Goal: Task Accomplishment & Management: Complete application form

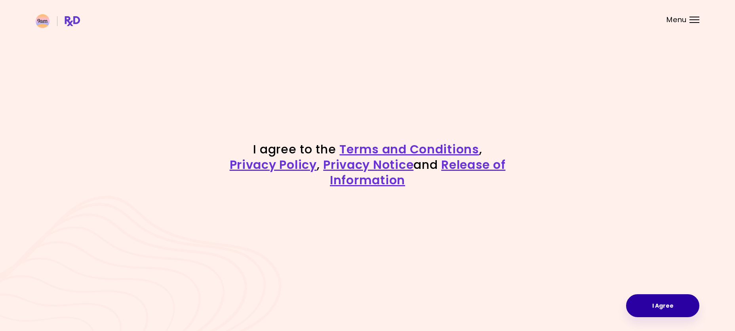
click at [663, 308] on button "I Agree" at bounding box center [662, 306] width 73 height 23
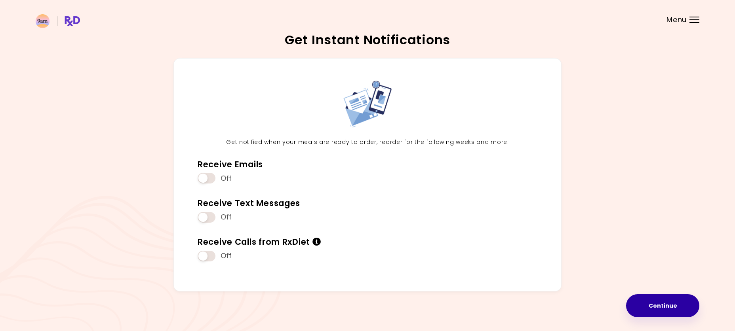
click at [655, 302] on button "Continue" at bounding box center [662, 306] width 73 height 23
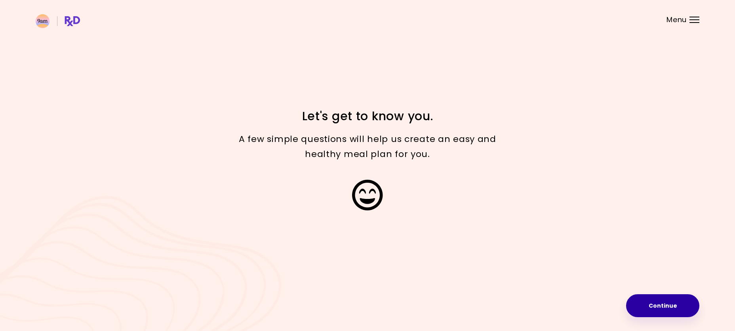
click at [659, 305] on button "Continue" at bounding box center [662, 306] width 73 height 23
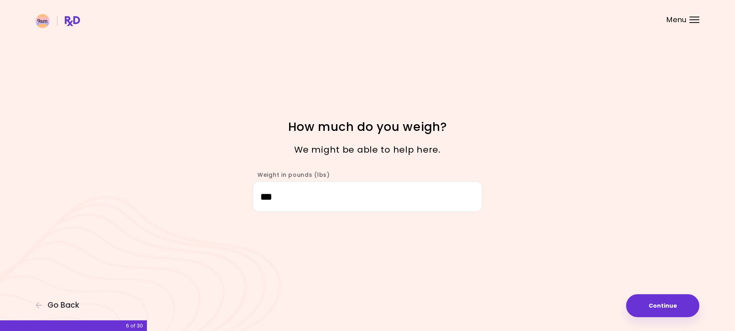
drag, startPoint x: 315, startPoint y: 197, endPoint x: 242, endPoint y: 197, distance: 72.5
click at [242, 197] on div "Weight in pounds (lbs) ***" at bounding box center [367, 188] width 380 height 49
click at [664, 302] on button "Continue" at bounding box center [662, 306] width 73 height 23
select select "****"
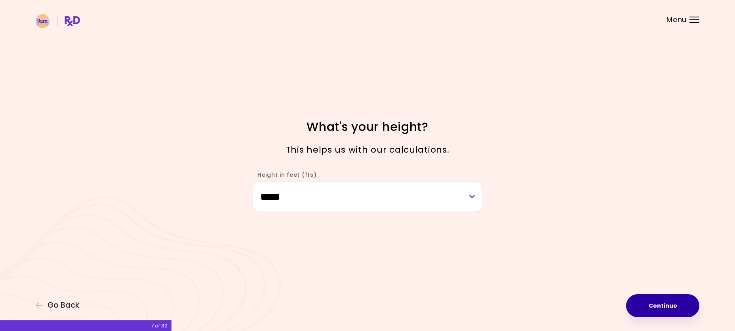
click at [662, 302] on button "Continue" at bounding box center [662, 306] width 73 height 23
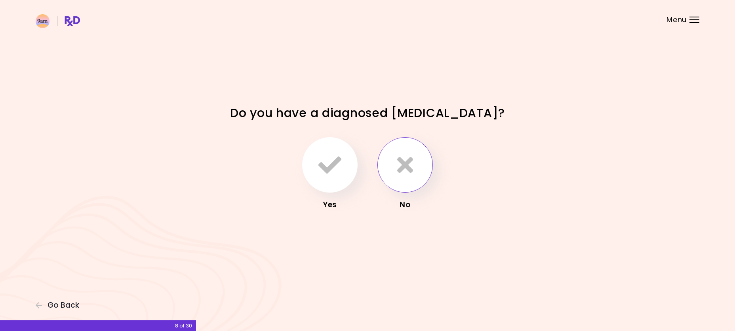
click at [402, 167] on icon "button" at bounding box center [405, 165] width 16 height 23
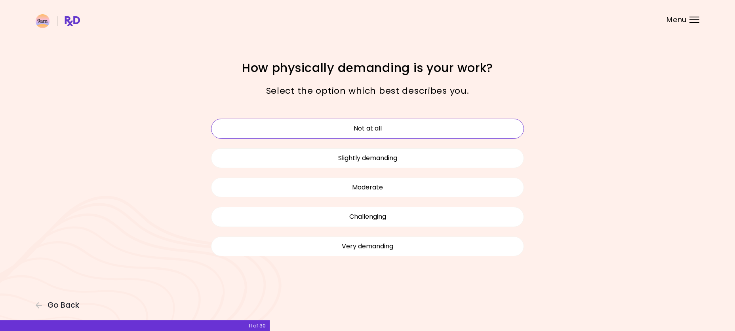
click at [386, 129] on button "Not at all" at bounding box center [367, 129] width 313 height 20
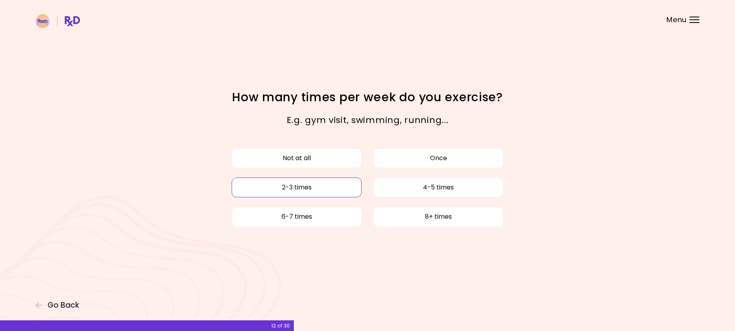
click at [346, 187] on button "2-3 times" at bounding box center [297, 188] width 130 height 20
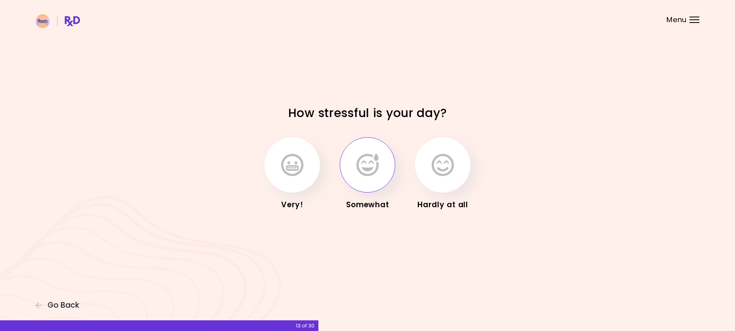
click at [371, 167] on icon "button" at bounding box center [367, 165] width 22 height 23
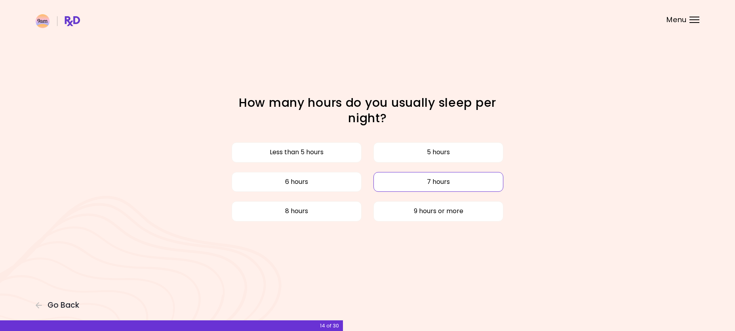
click at [441, 186] on button "7 hours" at bounding box center [438, 182] width 130 height 20
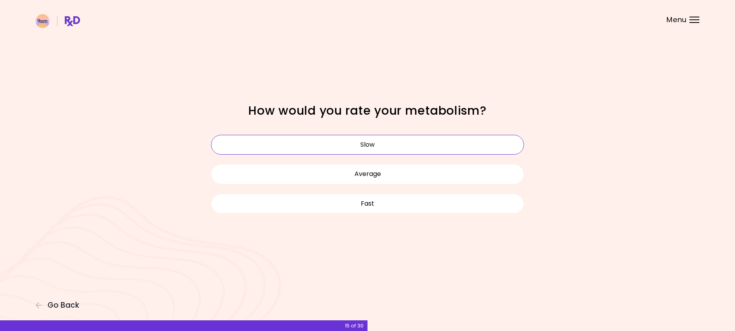
click at [375, 145] on button "Slow" at bounding box center [367, 145] width 313 height 20
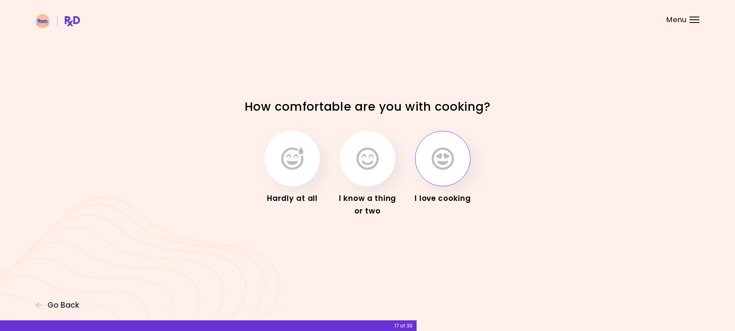
click at [437, 165] on icon "button" at bounding box center [443, 158] width 22 height 23
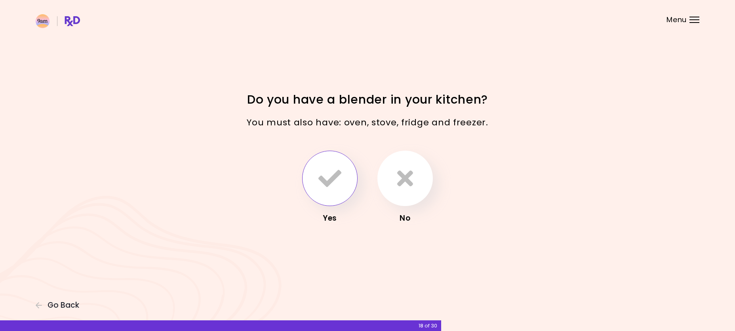
click at [329, 168] on icon "button" at bounding box center [329, 178] width 23 height 23
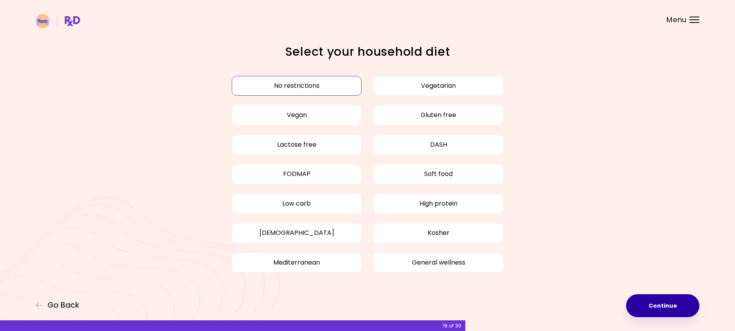
click at [669, 303] on button "Continue" at bounding box center [662, 306] width 73 height 23
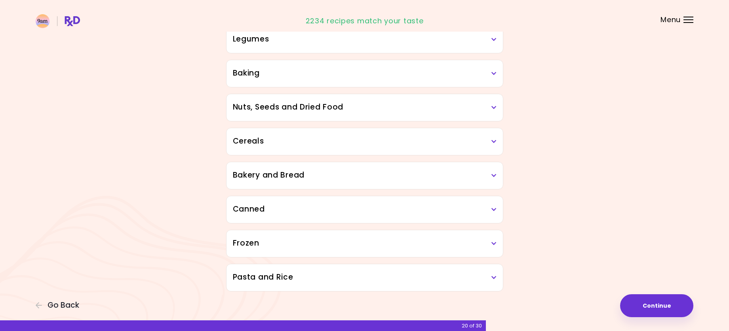
scroll to position [367, 0]
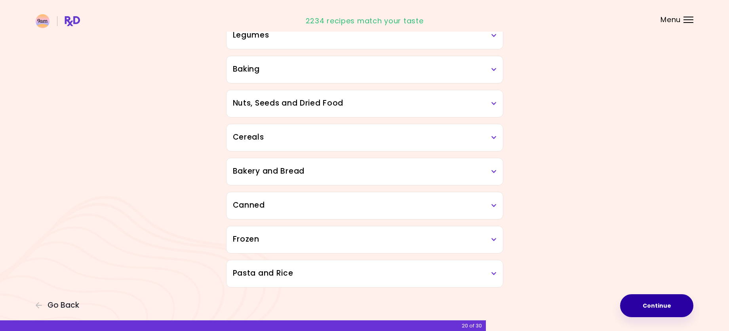
click at [656, 306] on button "Continue" at bounding box center [656, 306] width 73 height 23
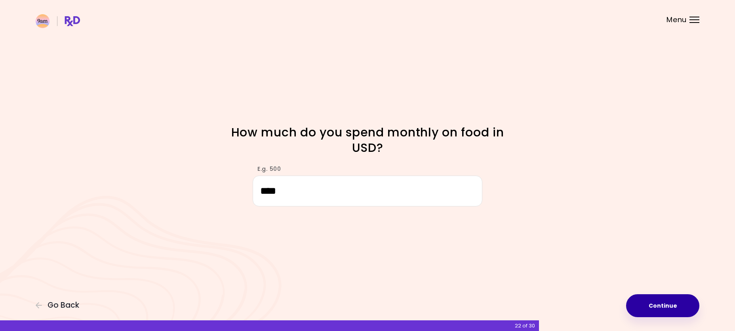
type input "****"
click at [663, 308] on button "Continue" at bounding box center [662, 306] width 73 height 23
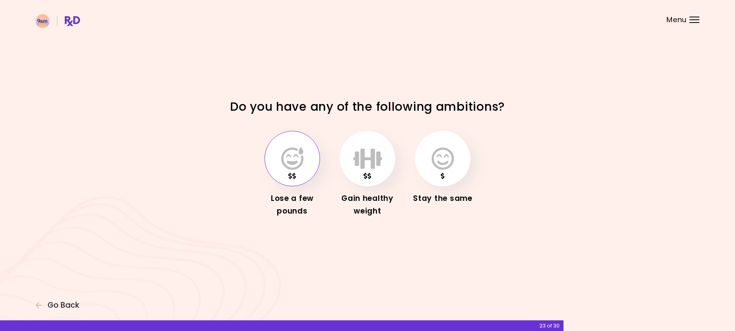
click at [291, 156] on icon "button" at bounding box center [292, 158] width 22 height 23
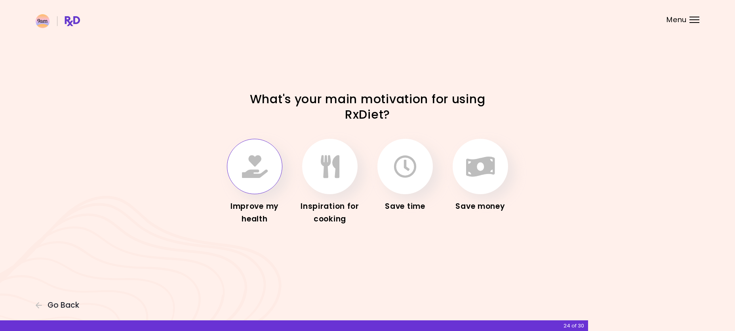
click at [262, 173] on icon "button" at bounding box center [255, 166] width 26 height 23
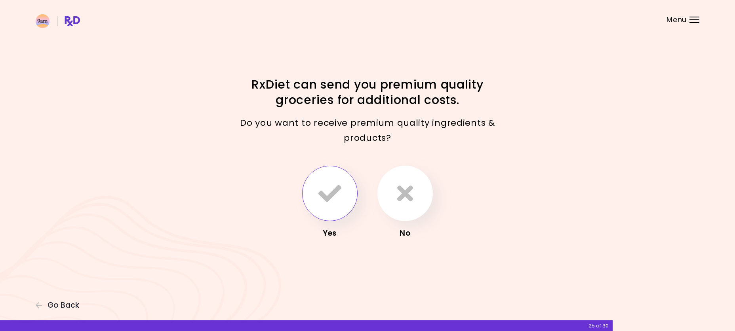
click at [328, 186] on icon "button" at bounding box center [329, 193] width 23 height 23
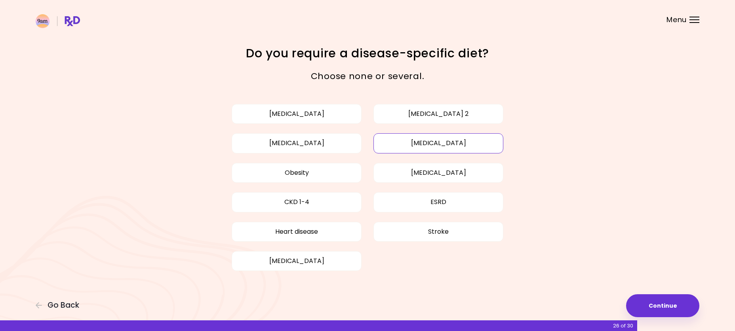
click at [412, 150] on button "[MEDICAL_DATA]" at bounding box center [438, 143] width 130 height 20
click at [426, 144] on button "[MEDICAL_DATA]" at bounding box center [438, 143] width 130 height 20
click at [314, 166] on button "Obesity" at bounding box center [297, 173] width 130 height 20
click at [396, 147] on button "[MEDICAL_DATA]" at bounding box center [438, 143] width 130 height 20
click at [660, 304] on button "Continue" at bounding box center [662, 306] width 73 height 23
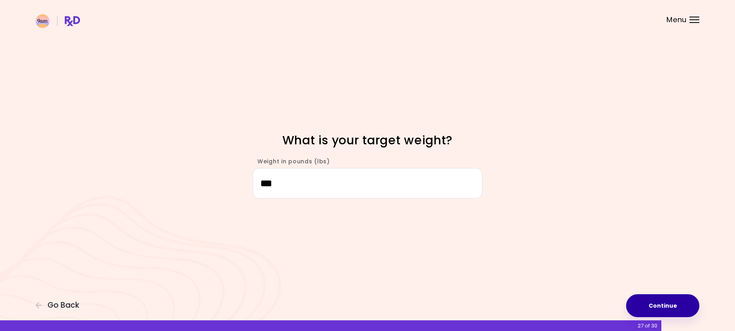
type input "***"
click at [664, 303] on button "Continue" at bounding box center [662, 306] width 73 height 23
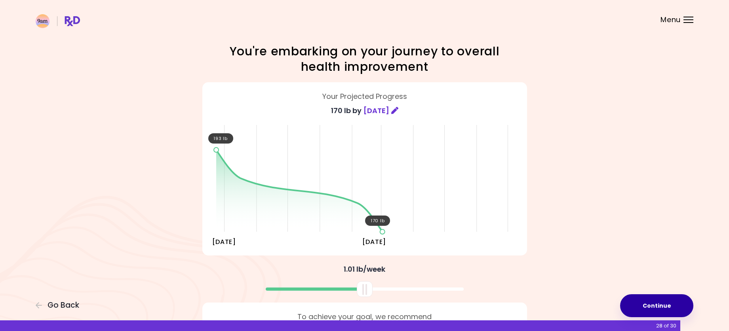
click at [662, 302] on button "Continue" at bounding box center [656, 306] width 73 height 23
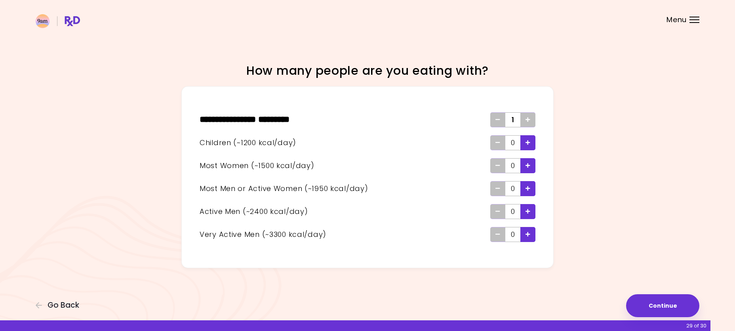
click at [529, 145] on icon "Add - Child" at bounding box center [527, 142] width 5 height 5
click at [530, 164] on icon "Add - Woman" at bounding box center [527, 165] width 5 height 5
click at [659, 306] on button "Continue" at bounding box center [662, 306] width 73 height 23
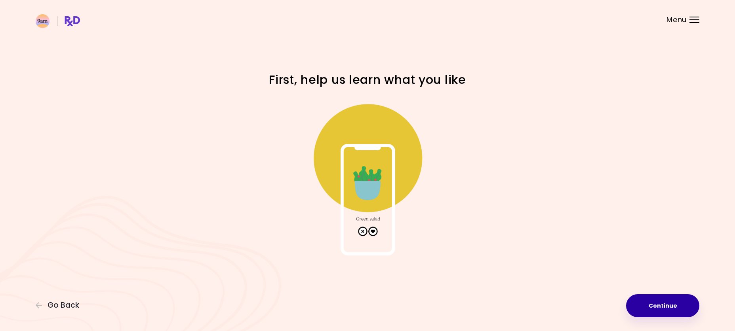
click at [664, 299] on button "Continue" at bounding box center [662, 306] width 73 height 23
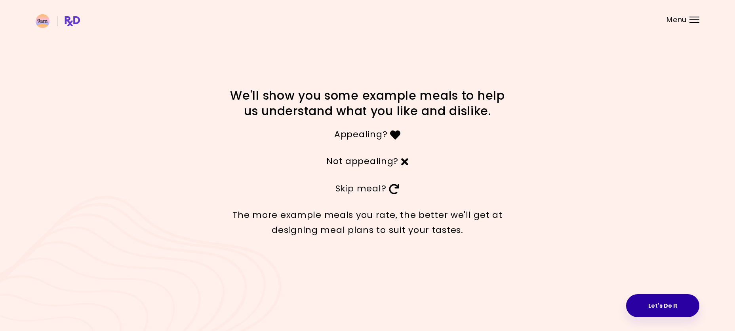
click at [666, 300] on button "Let's Do It" at bounding box center [662, 306] width 73 height 23
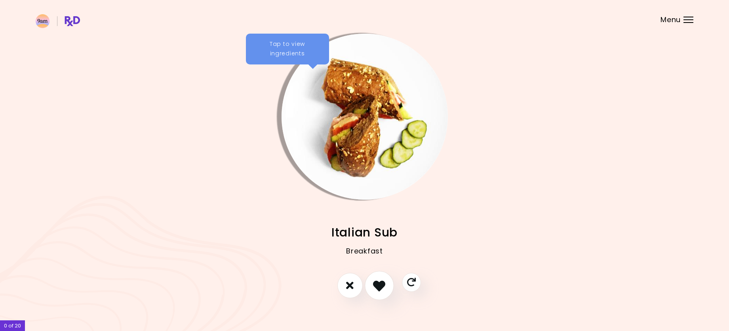
click at [376, 288] on icon "I like this recipe" at bounding box center [379, 286] width 12 height 12
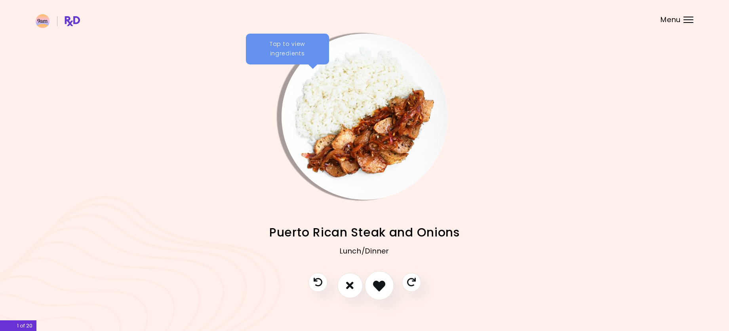
click at [377, 286] on icon "I like this recipe" at bounding box center [379, 286] width 12 height 12
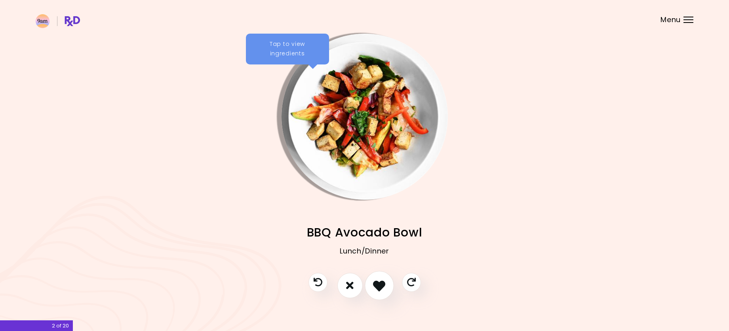
click at [377, 286] on icon "I like this recipe" at bounding box center [379, 286] width 12 height 12
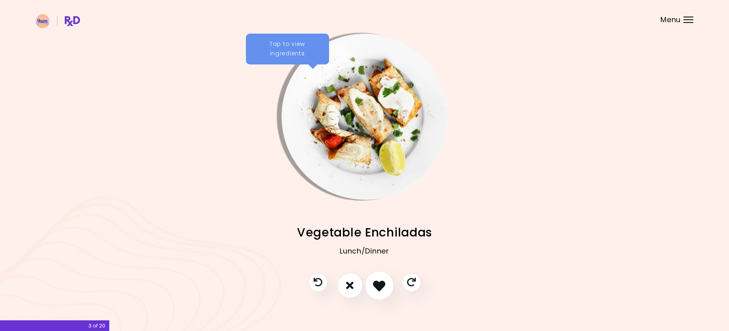
click at [377, 286] on icon "I like this recipe" at bounding box center [379, 286] width 12 height 12
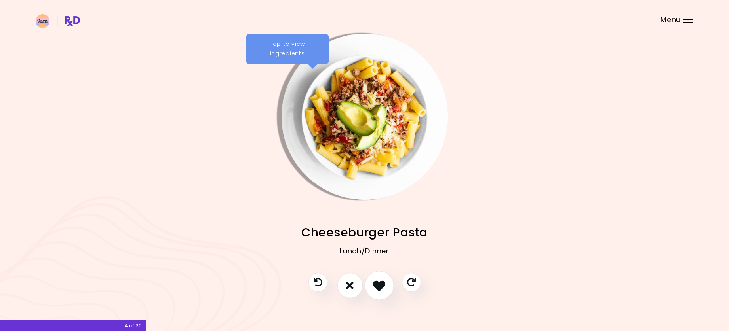
click at [377, 286] on icon "I like this recipe" at bounding box center [379, 286] width 12 height 12
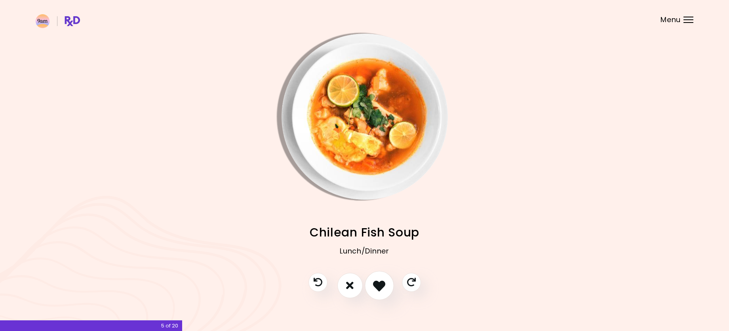
click at [378, 281] on icon "I like this recipe" at bounding box center [379, 286] width 12 height 12
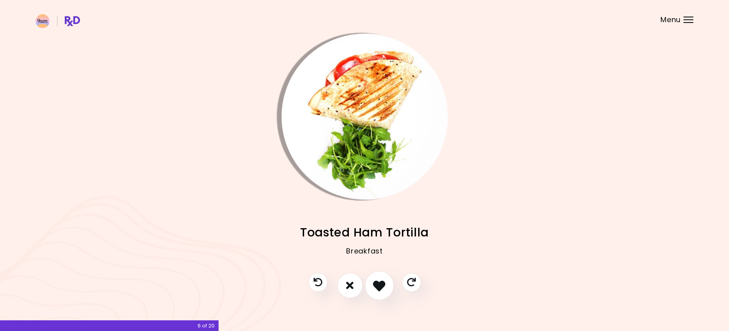
click at [378, 282] on icon "I like this recipe" at bounding box center [379, 286] width 12 height 12
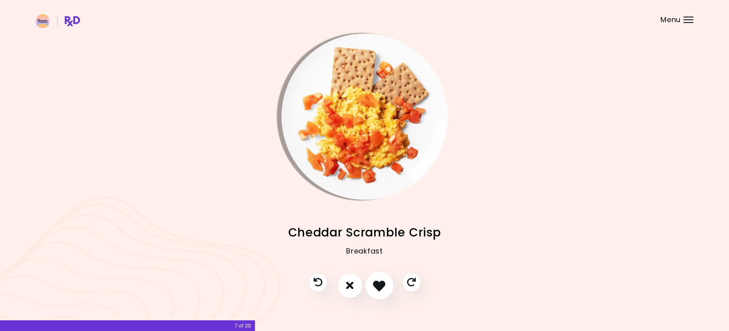
click at [378, 282] on icon "I like this recipe" at bounding box center [379, 286] width 12 height 12
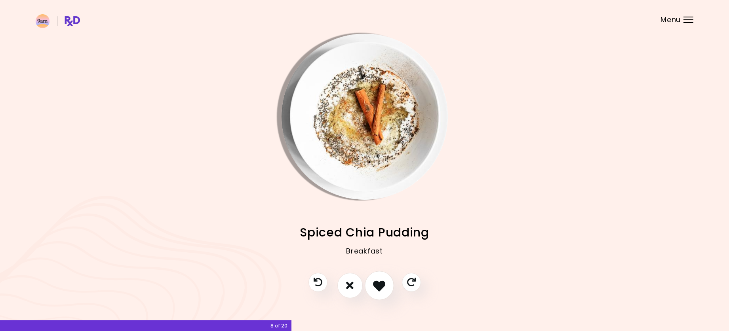
click at [378, 283] on icon "I like this recipe" at bounding box center [379, 286] width 12 height 12
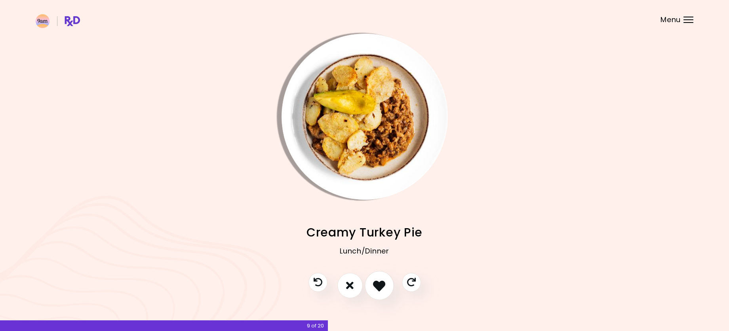
click at [380, 284] on icon "I like this recipe" at bounding box center [379, 286] width 12 height 12
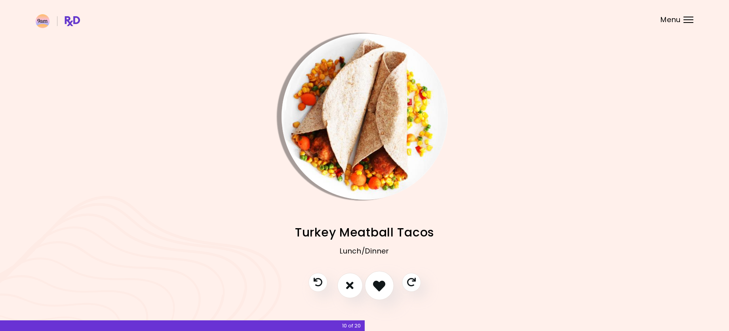
click at [378, 287] on icon "I like this recipe" at bounding box center [379, 286] width 12 height 12
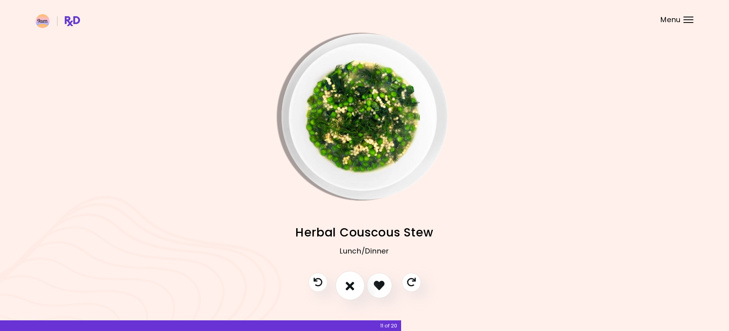
click at [351, 284] on icon "I don't like this recipe" at bounding box center [350, 286] width 9 height 12
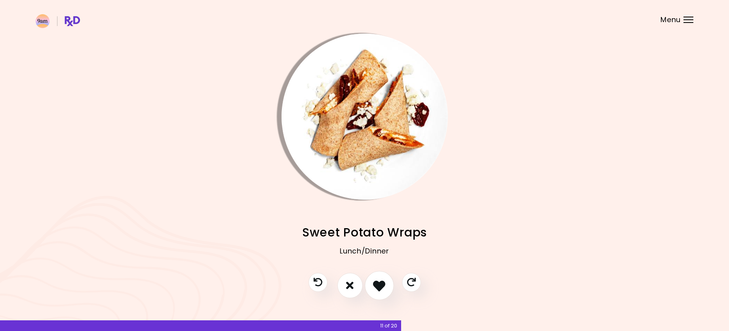
click at [381, 283] on icon "I like this recipe" at bounding box center [379, 286] width 12 height 12
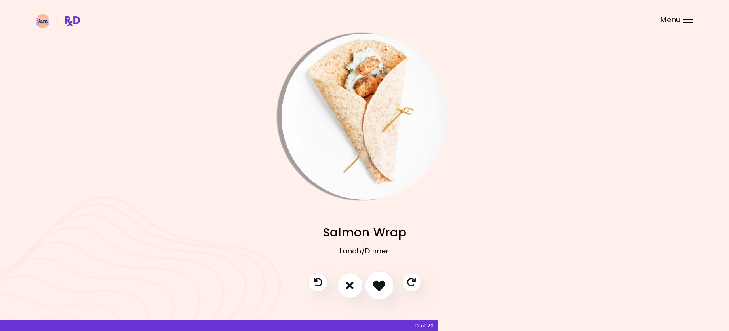
click at [381, 283] on icon "I like this recipe" at bounding box center [379, 286] width 12 height 12
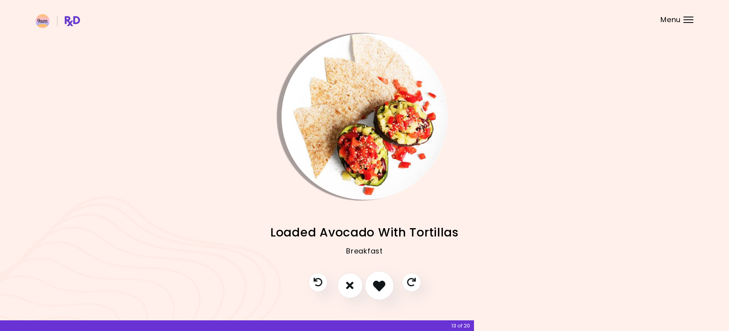
click at [381, 283] on icon "I like this recipe" at bounding box center [379, 286] width 12 height 12
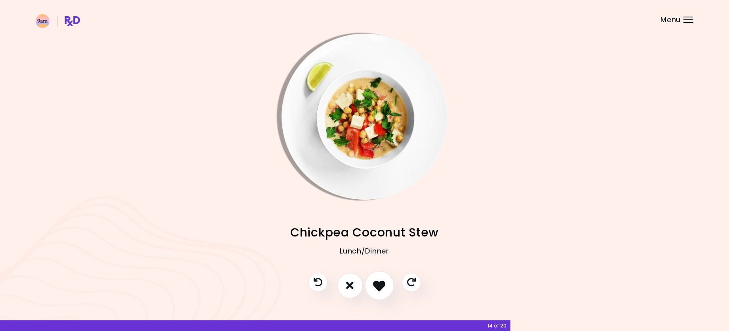
click at [381, 283] on icon "I like this recipe" at bounding box center [379, 286] width 12 height 12
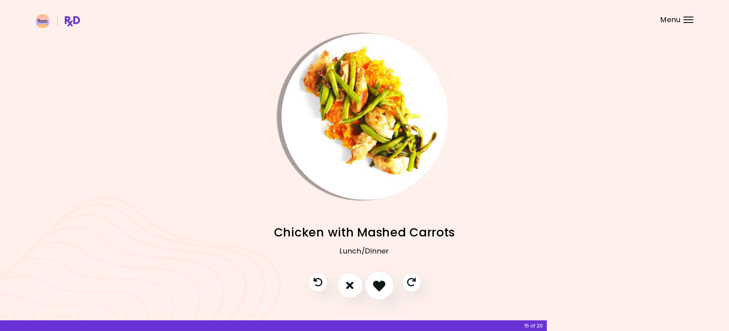
click at [372, 284] on button "I like this recipe" at bounding box center [379, 285] width 29 height 29
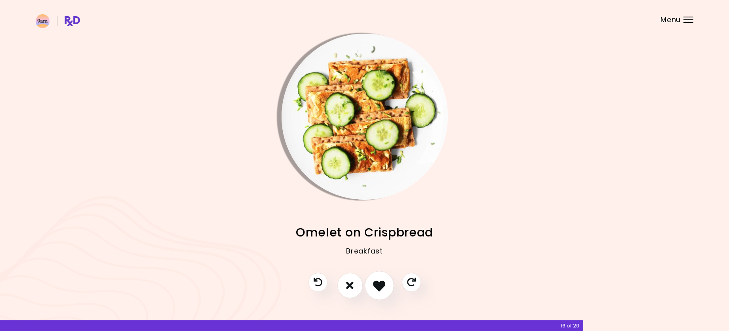
click at [372, 284] on button "I like this recipe" at bounding box center [379, 285] width 29 height 29
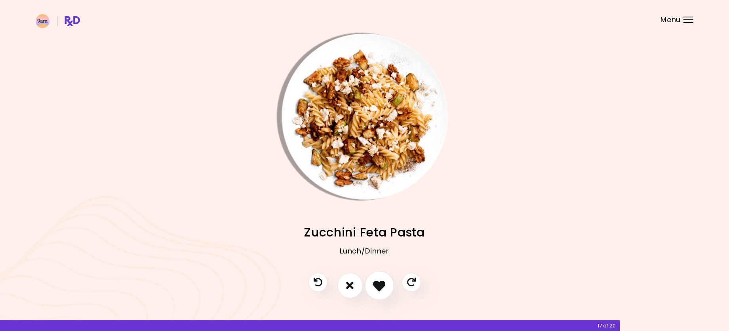
click at [378, 287] on icon "I like this recipe" at bounding box center [379, 286] width 12 height 12
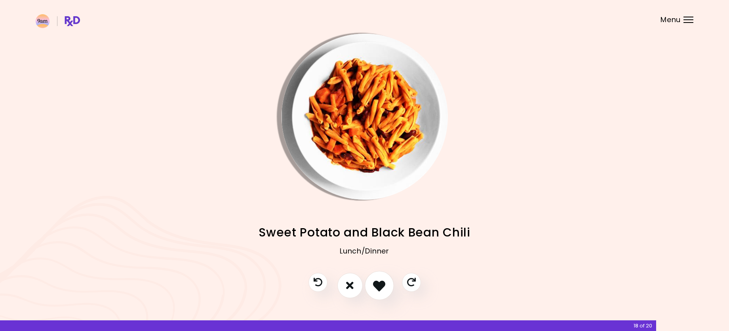
click at [378, 287] on icon "I like this recipe" at bounding box center [379, 286] width 12 height 12
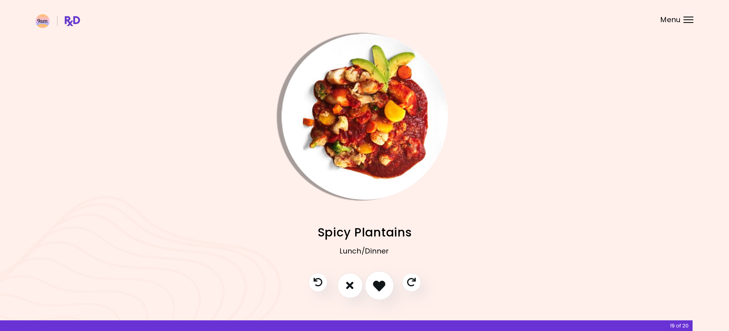
click at [378, 287] on icon "I like this recipe" at bounding box center [379, 286] width 12 height 12
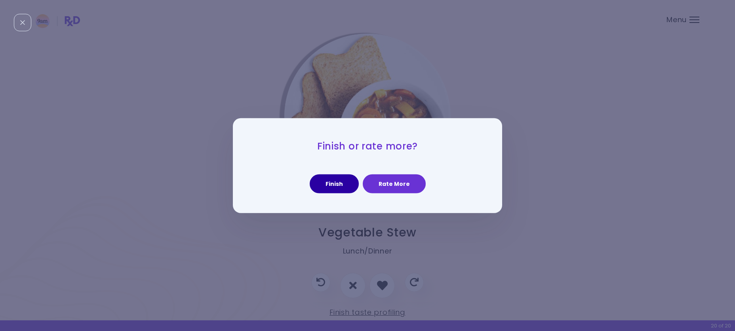
click at [338, 176] on button "Finish" at bounding box center [334, 184] width 49 height 19
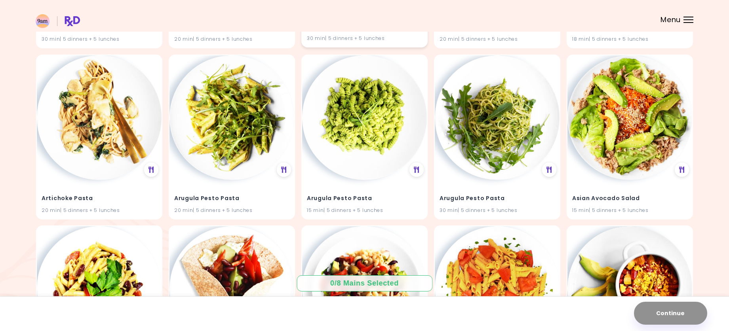
scroll to position [238, 0]
